Goal: Information Seeking & Learning: Find specific fact

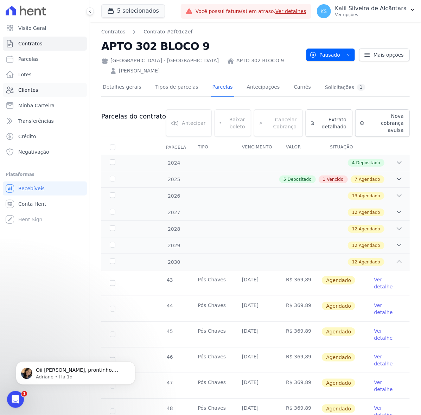
click at [59, 84] on link "Clientes" at bounding box center [45, 90] width 84 height 14
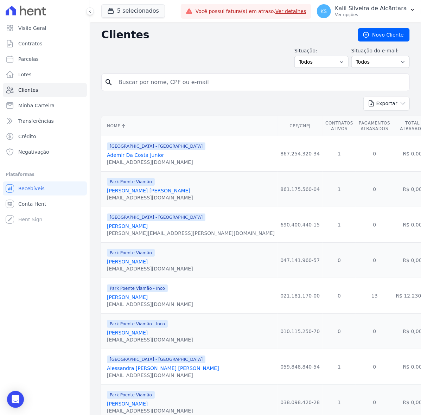
click at [172, 77] on input "search" at bounding box center [260, 82] width 292 height 14
type input "[PERSON_NAME]"
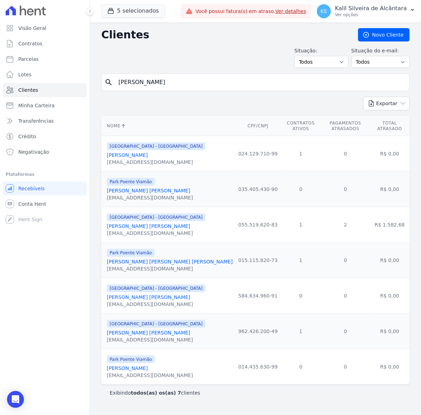
click at [136, 83] on input "[PERSON_NAME]" at bounding box center [260, 82] width 292 height 14
type input "DIELE"
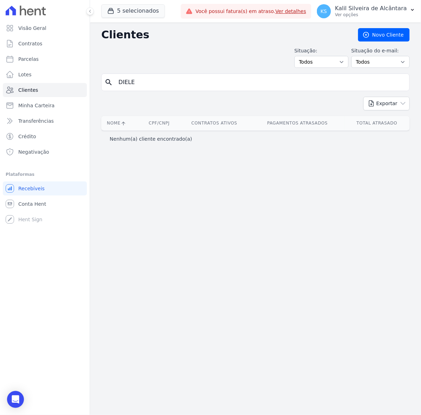
click at [136, 83] on input "DIELE" at bounding box center [260, 82] width 292 height 14
type input "[PERSON_NAME]"
click at [123, 78] on input "search" at bounding box center [260, 82] width 292 height 14
